Goal: Information Seeking & Learning: Learn about a topic

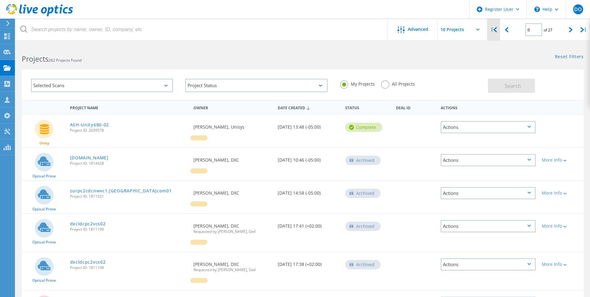
click at [497, 32] on icon at bounding box center [495, 29] width 4 height 5
type input "1"
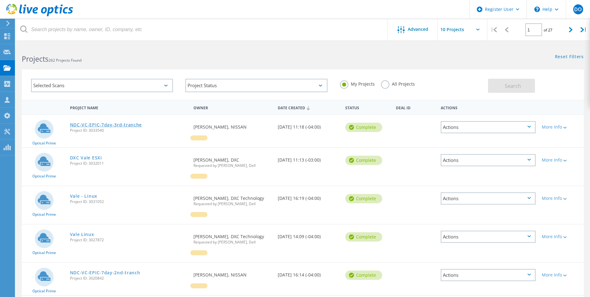
click at [106, 124] on link "NDC-VC-EPIC-7day-3rd-tranche" at bounding box center [106, 125] width 72 height 4
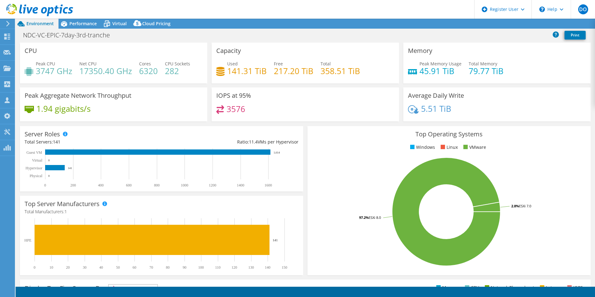
select select "USD"
click at [84, 24] on span "Performance" at bounding box center [82, 24] width 27 height 6
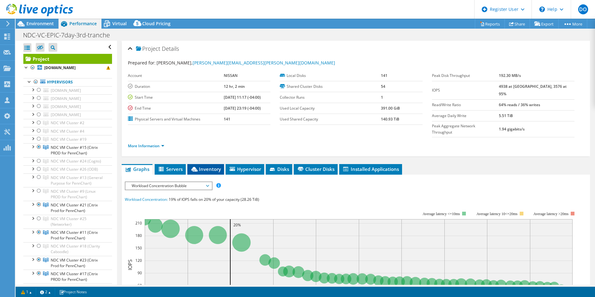
click at [205, 166] on span "Inventory" at bounding box center [205, 169] width 30 height 6
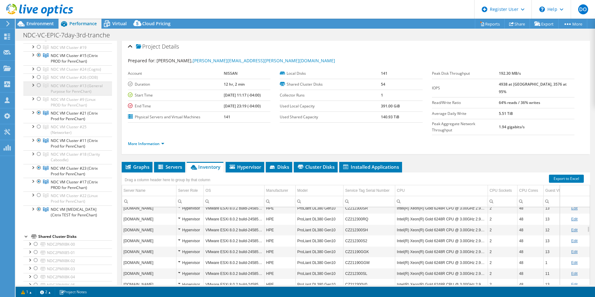
scroll to position [93, 0]
click at [38, 156] on div at bounding box center [39, 152] width 6 height 7
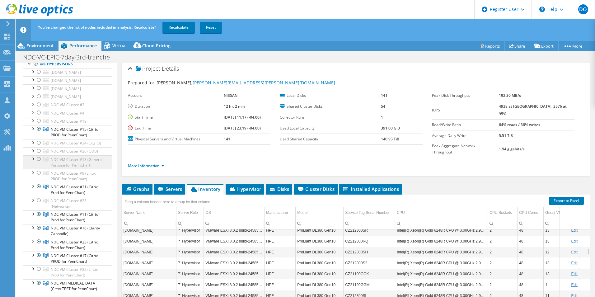
scroll to position [31, 0]
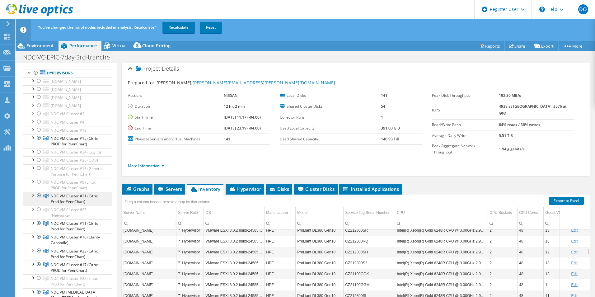
drag, startPoint x: 39, startPoint y: 194, endPoint x: 103, endPoint y: 203, distance: 65.0
click at [39, 185] on div at bounding box center [39, 181] width 6 height 7
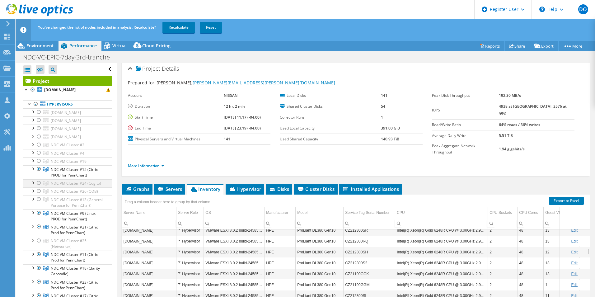
click at [38, 183] on div at bounding box center [39, 182] width 6 height 7
click at [38, 203] on div at bounding box center [39, 198] width 6 height 7
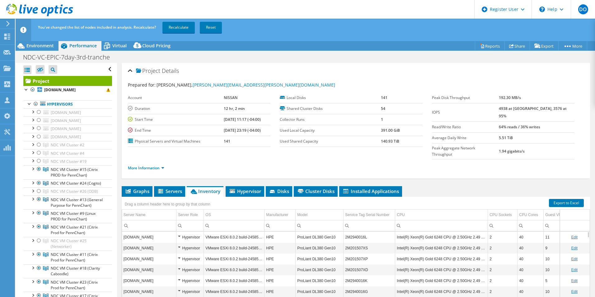
drag, startPoint x: 40, startPoint y: 169, endPoint x: 42, endPoint y: 98, distance: 71.3
click at [40, 169] on div at bounding box center [39, 168] width 6 height 7
click at [44, 47] on span "Environment" at bounding box center [39, 46] width 27 height 6
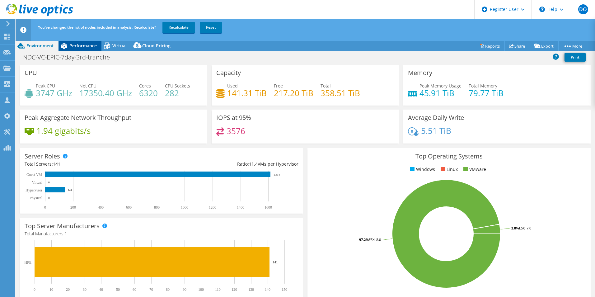
click at [84, 46] on span "Performance" at bounding box center [82, 46] width 27 height 6
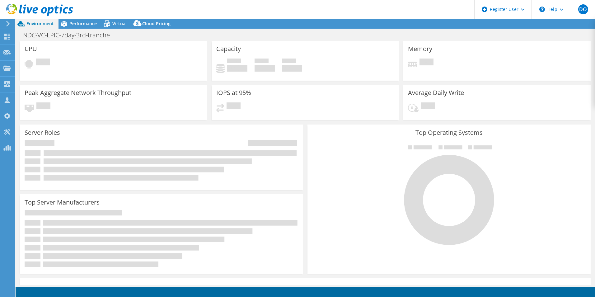
select select "USD"
